Goal: Information Seeking & Learning: Learn about a topic

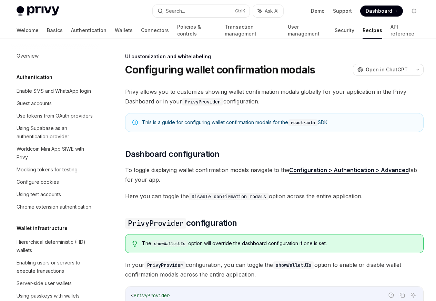
scroll to position [302, 0]
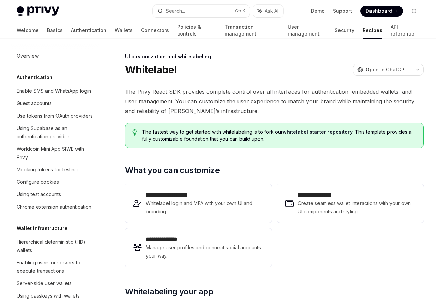
scroll to position [318, 0]
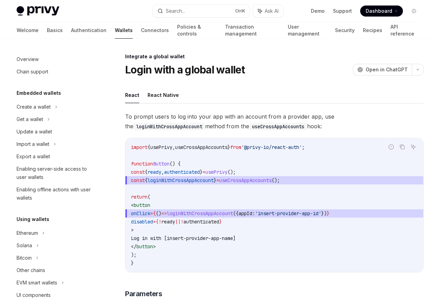
scroll to position [378, 0]
